Goal: Task Accomplishment & Management: Manage account settings

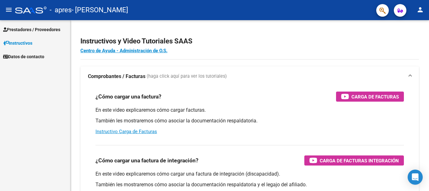
click at [9, 10] on mat-icon "menu" at bounding box center [9, 10] width 8 height 8
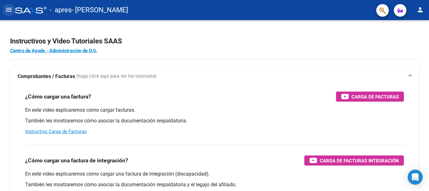
click at [9, 10] on mat-icon "menu" at bounding box center [9, 10] width 8 height 8
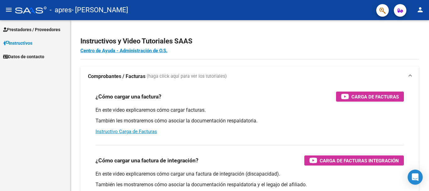
click at [422, 9] on mat-icon "person" at bounding box center [421, 10] width 8 height 8
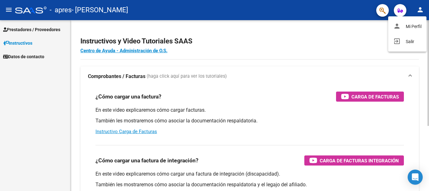
click at [410, 27] on button "person Mi Perfil" at bounding box center [407, 26] width 38 height 15
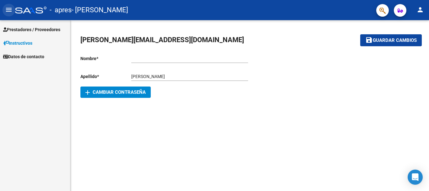
click at [10, 8] on mat-icon "menu" at bounding box center [9, 10] width 8 height 8
